Goal: Task Accomplishment & Management: Manage account settings

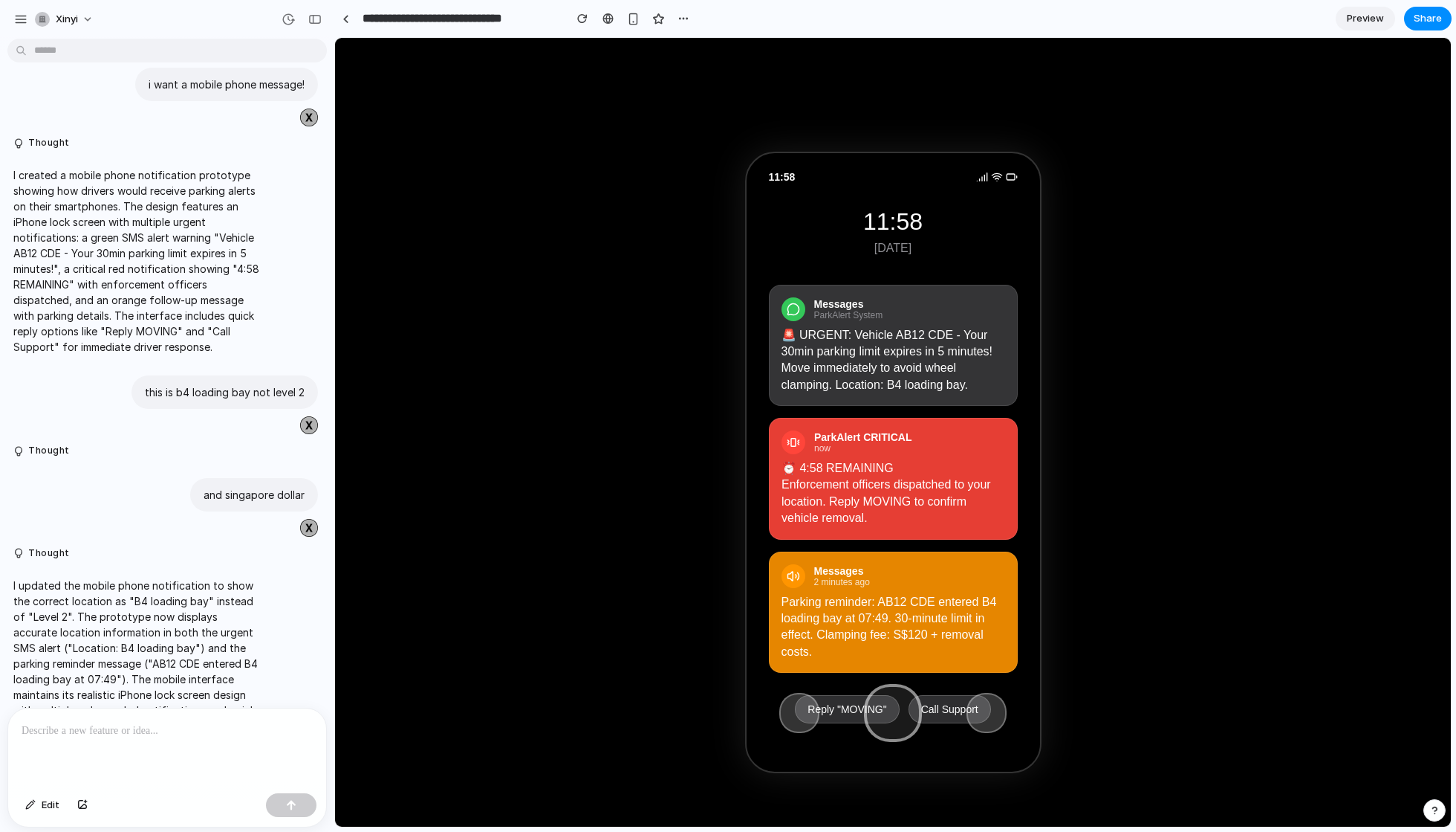
scroll to position [1946, 0]
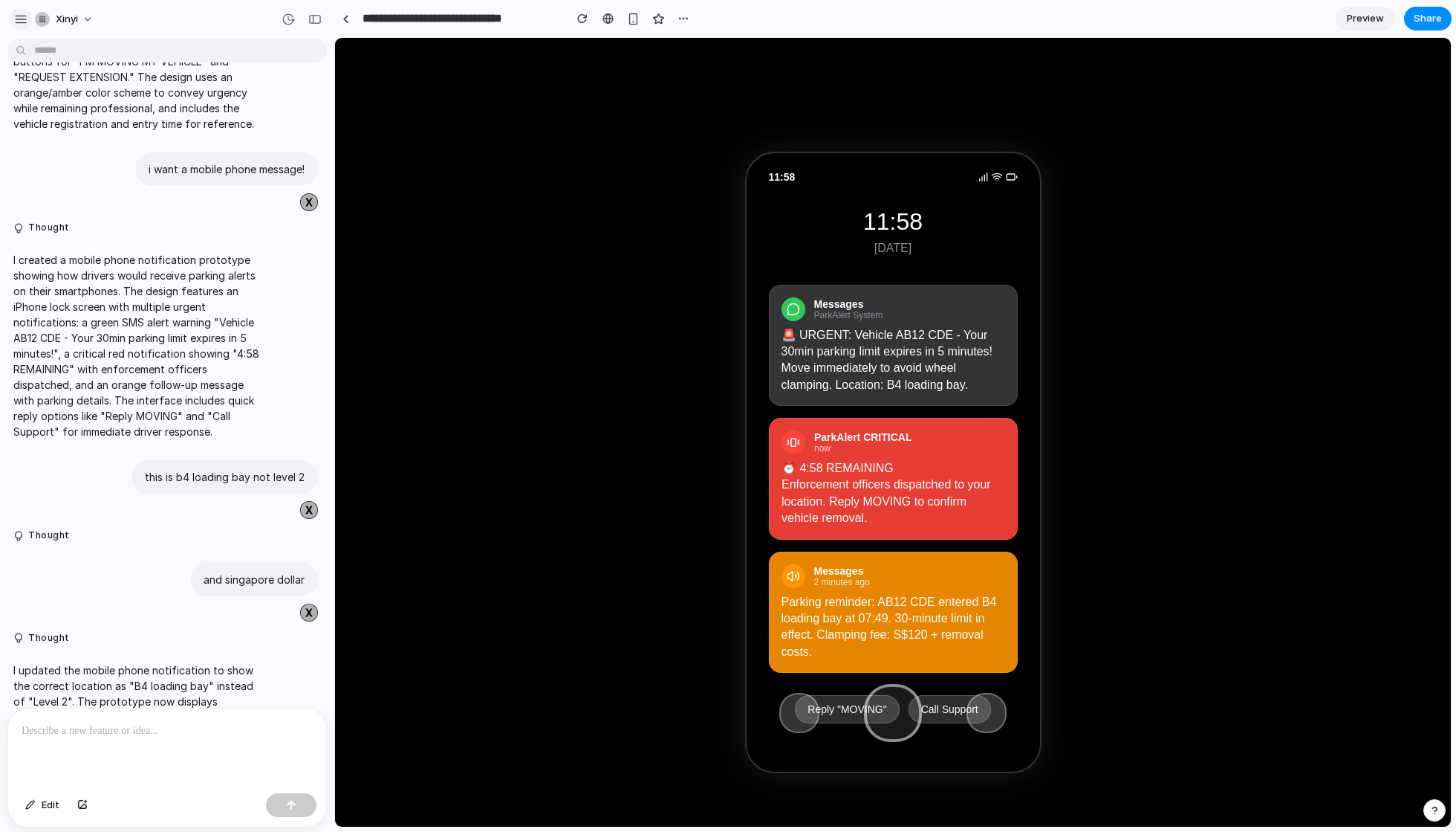
click at [19, 18] on div "button" at bounding box center [20, 18] width 13 height 13
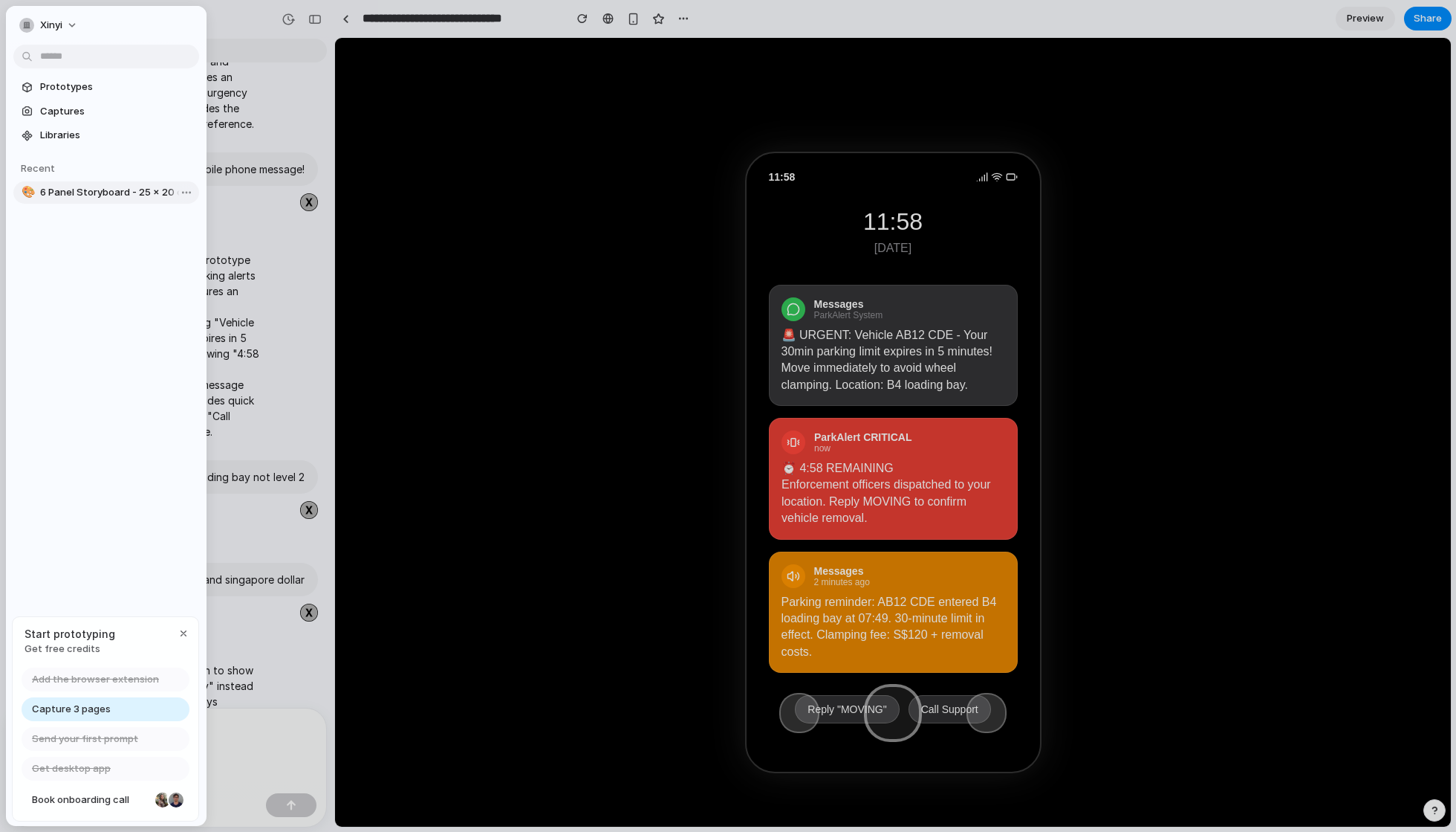
click at [64, 182] on link "🎨 6 Panel Storyboard - 25 × 20 cm" at bounding box center [106, 192] width 186 height 22
click at [101, 86] on span "Prototypes" at bounding box center [116, 87] width 153 height 15
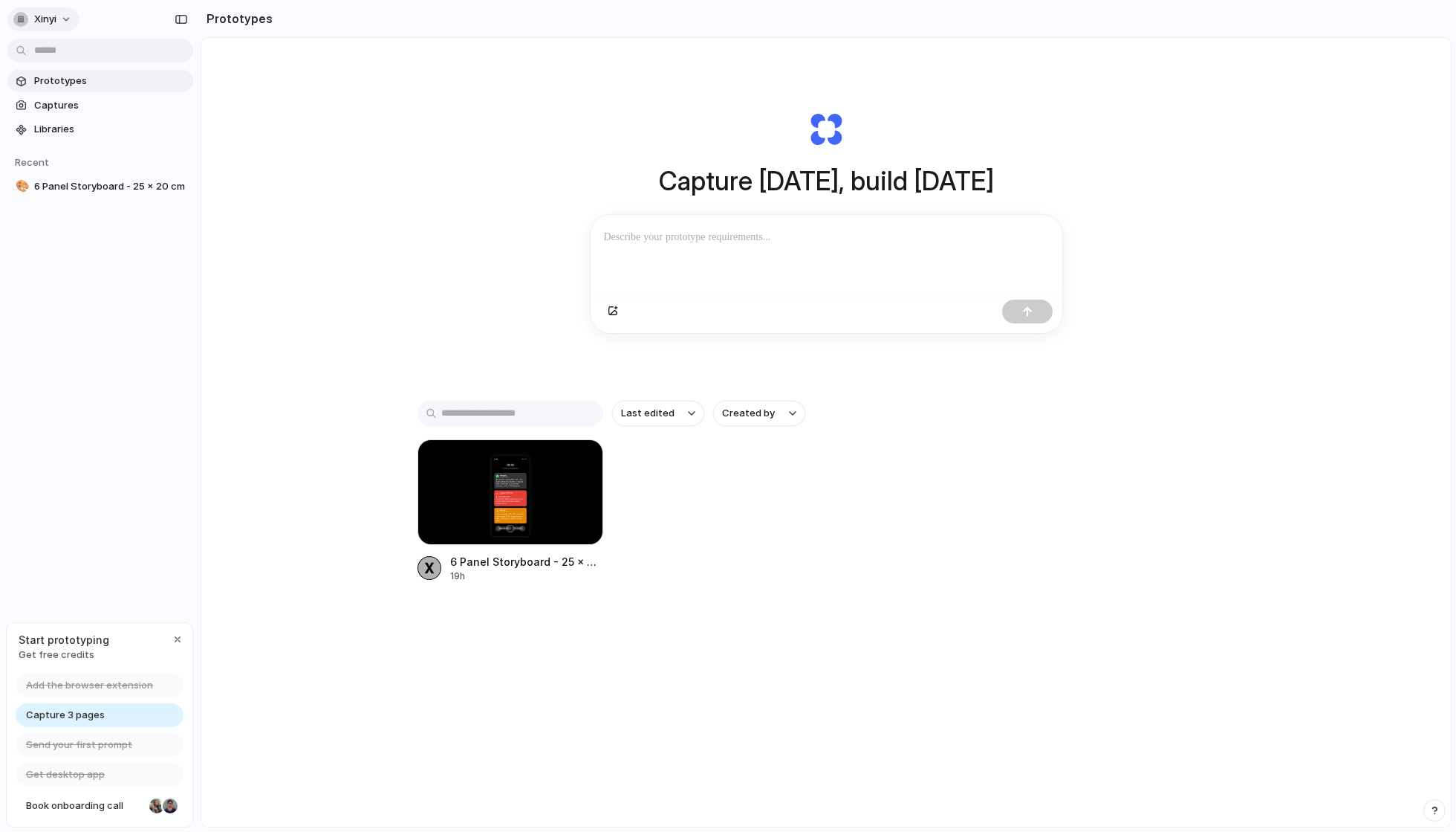
click at [66, 19] on button "xinyi" at bounding box center [43, 18] width 72 height 24
click at [159, 154] on span "Dark" at bounding box center [154, 147] width 22 height 15
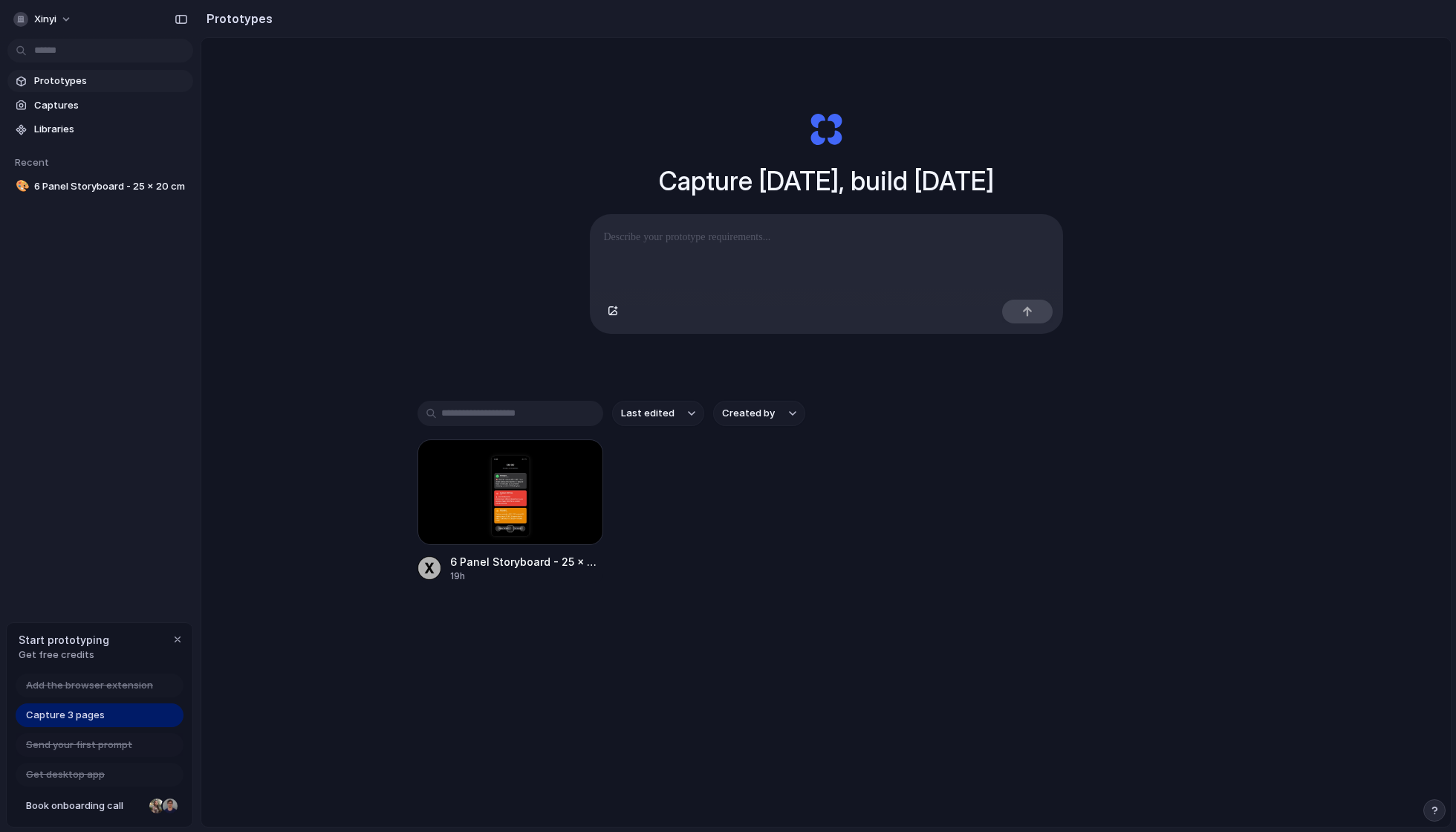
click at [130, 81] on span "Prototypes" at bounding box center [110, 81] width 153 height 15
click at [88, 106] on span "Captures" at bounding box center [110, 105] width 153 height 15
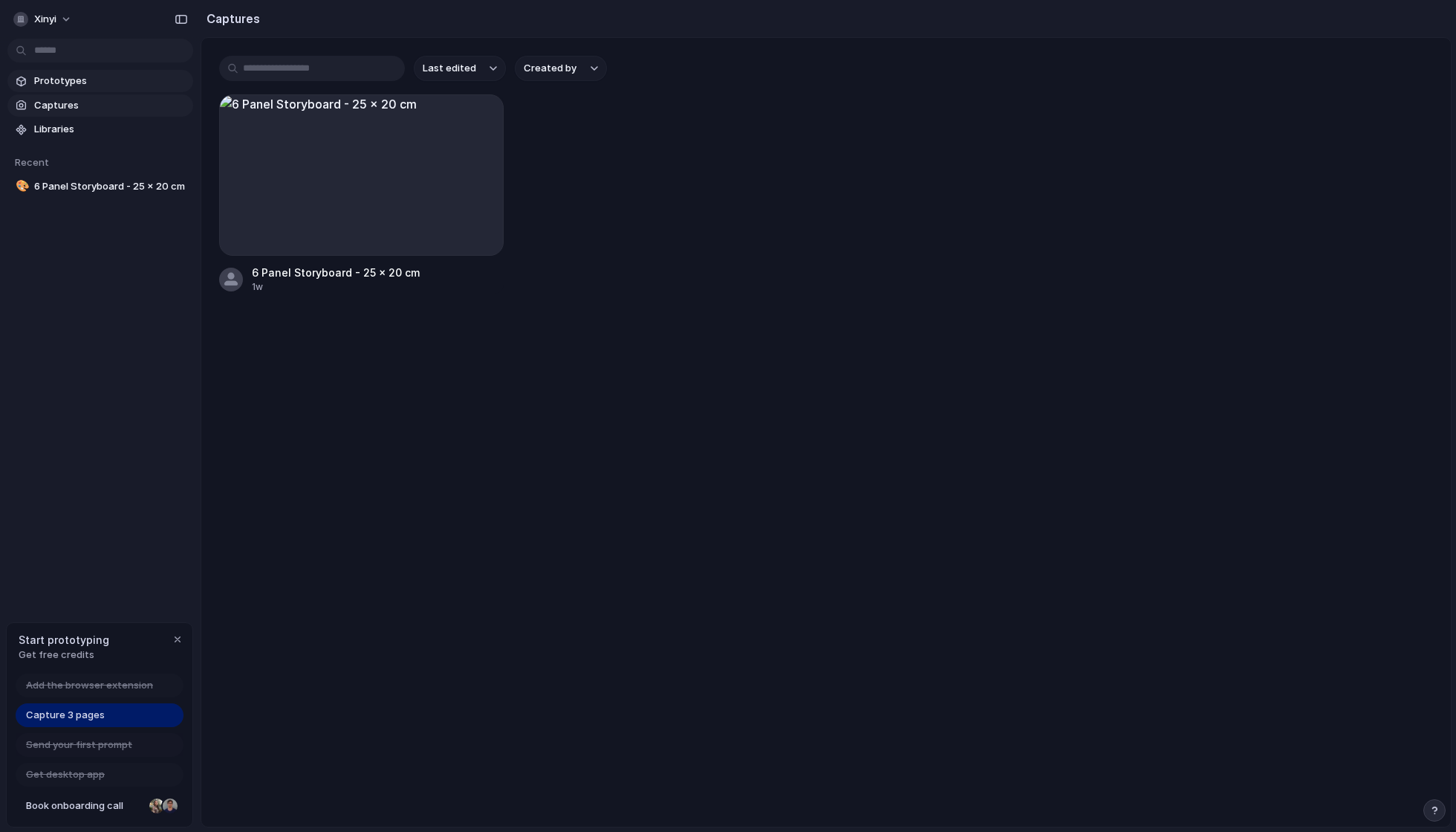
click at [104, 88] on span "Prototypes" at bounding box center [110, 81] width 153 height 15
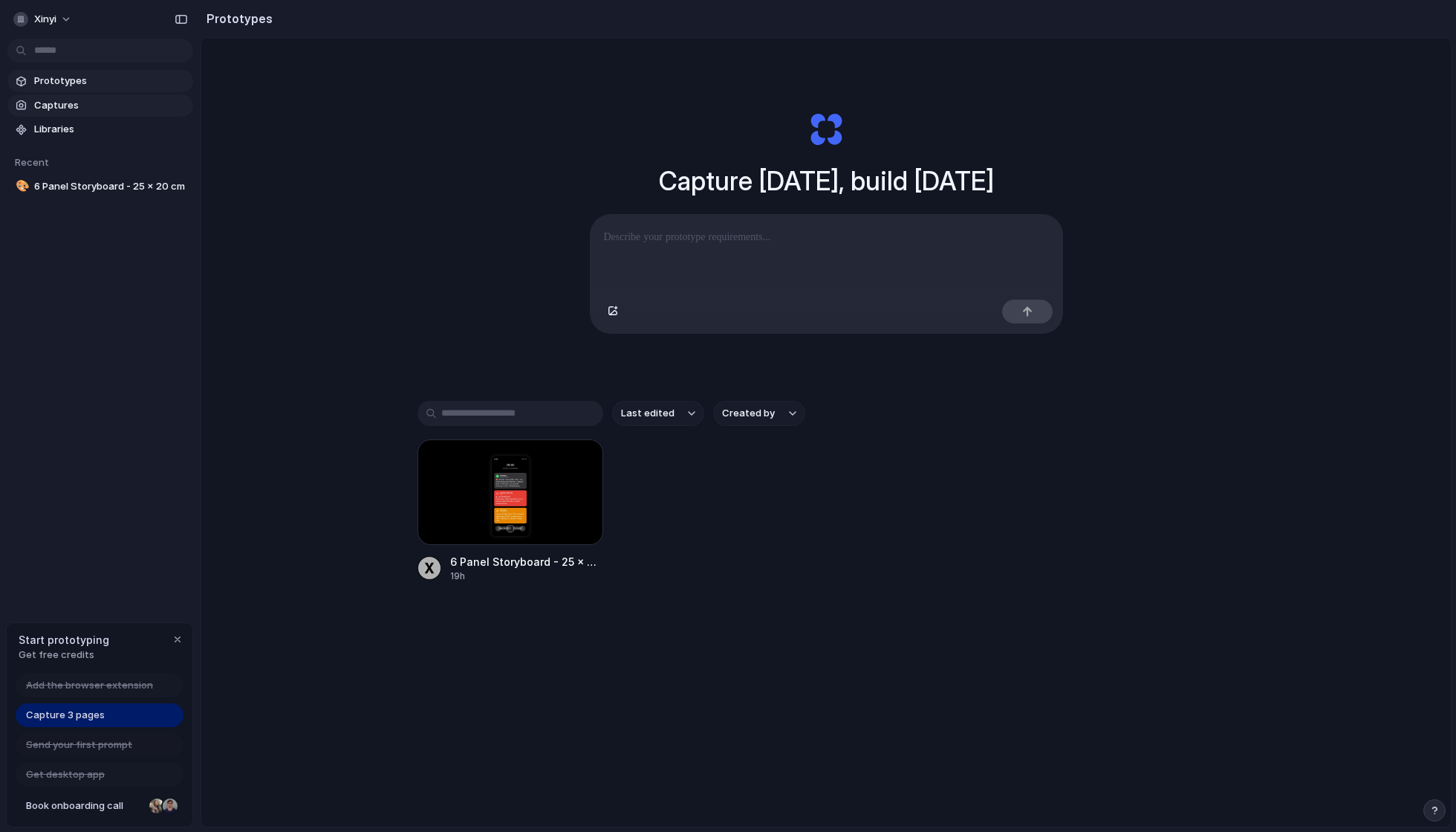
click at [105, 103] on span "Captures" at bounding box center [110, 105] width 153 height 15
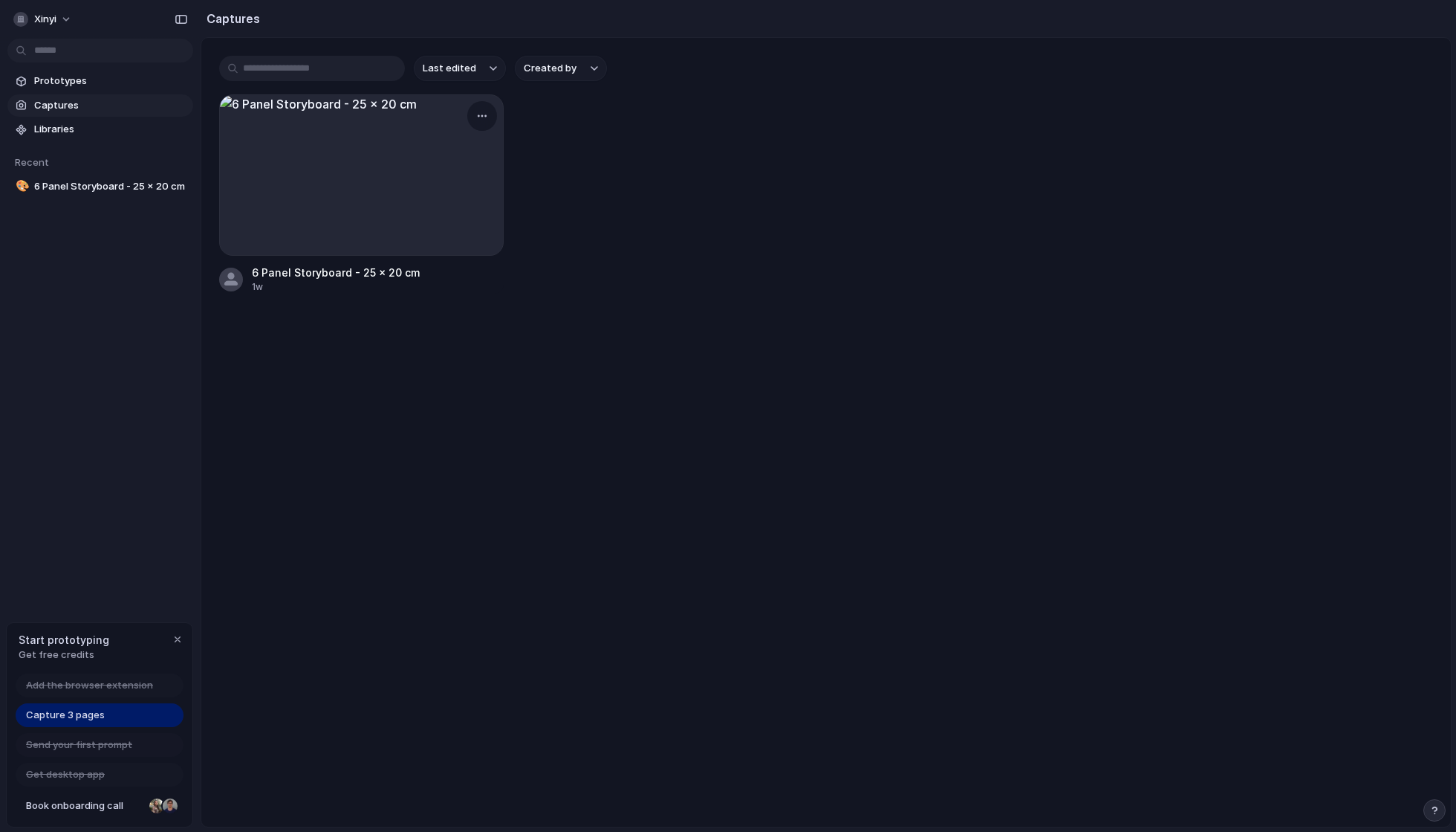
click at [351, 184] on div at bounding box center [361, 175] width 285 height 161
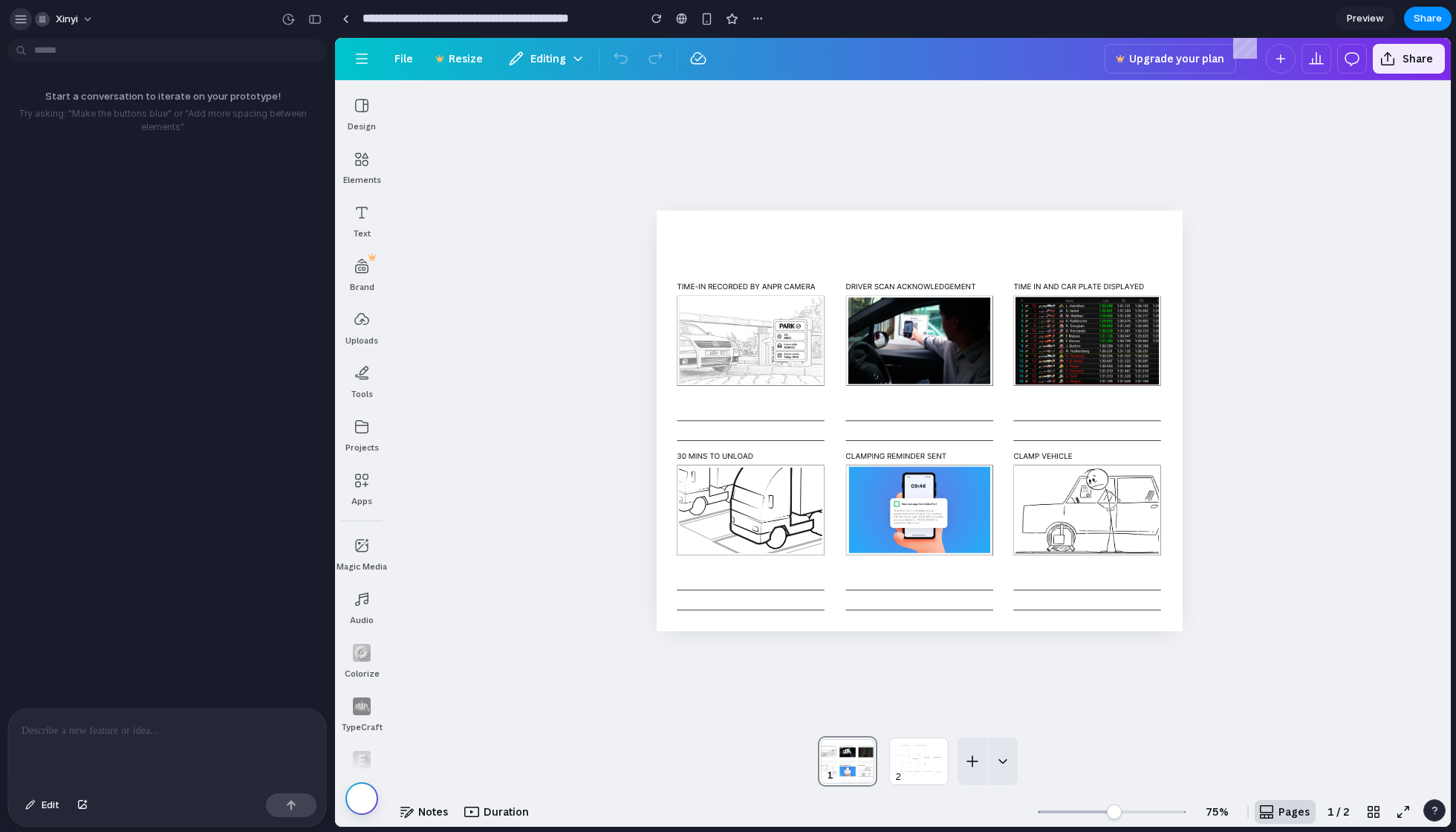
click at [16, 23] on div "button" at bounding box center [20, 18] width 13 height 13
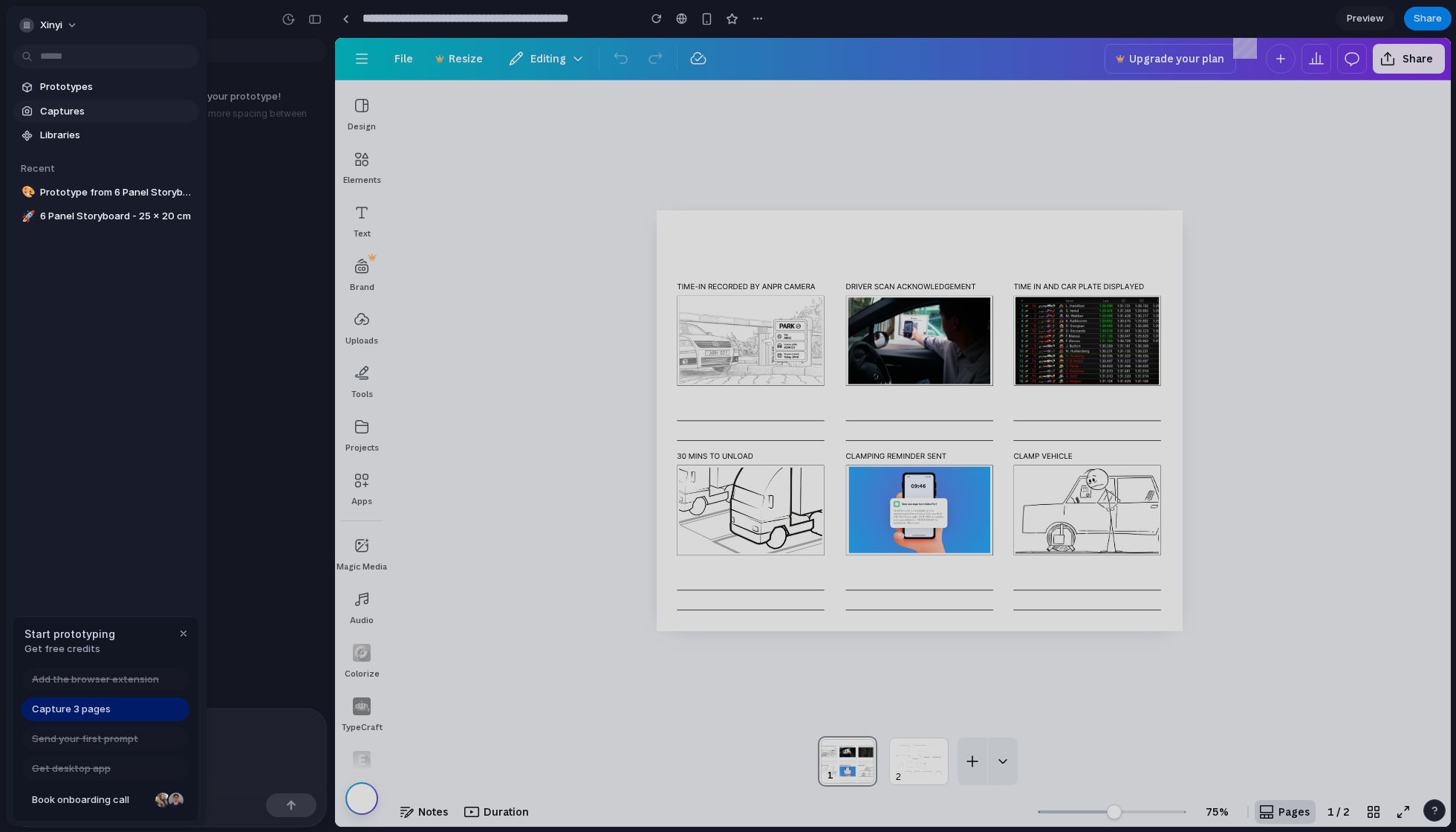
click at [95, 109] on span "Captures" at bounding box center [116, 111] width 153 height 15
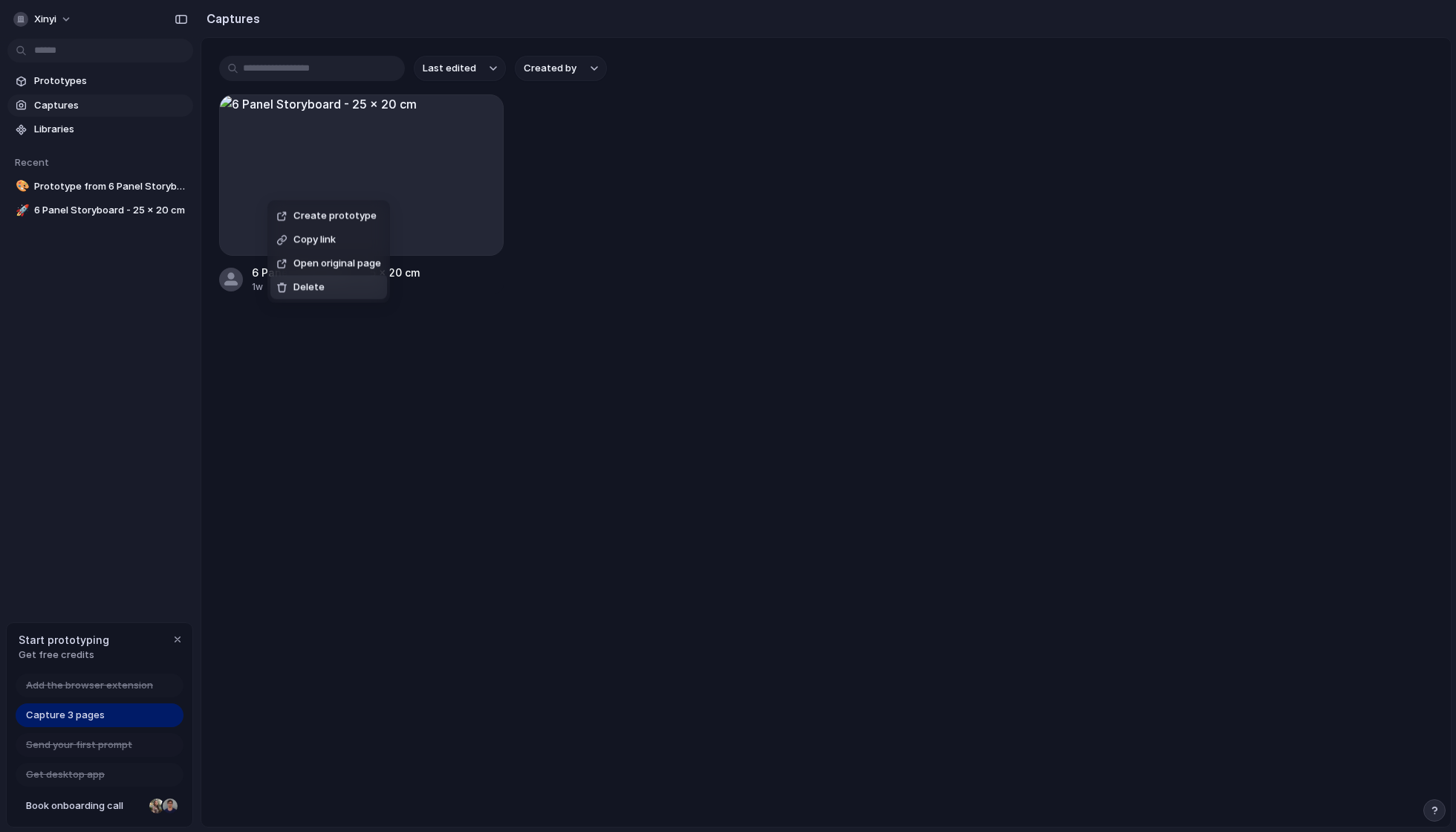
click at [324, 281] on li "Delete" at bounding box center [328, 286] width 116 height 24
